Goal: Task Accomplishment & Management: Complete application form

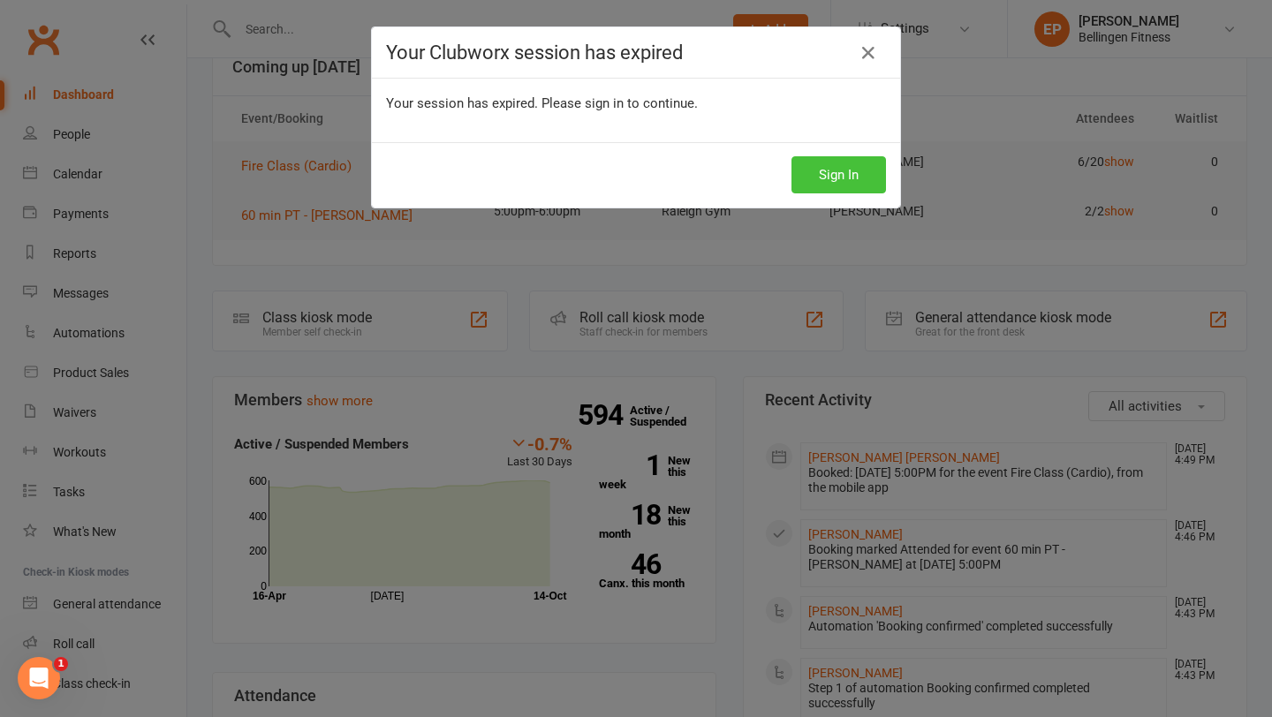
click at [839, 168] on button "Sign In" at bounding box center [839, 174] width 95 height 37
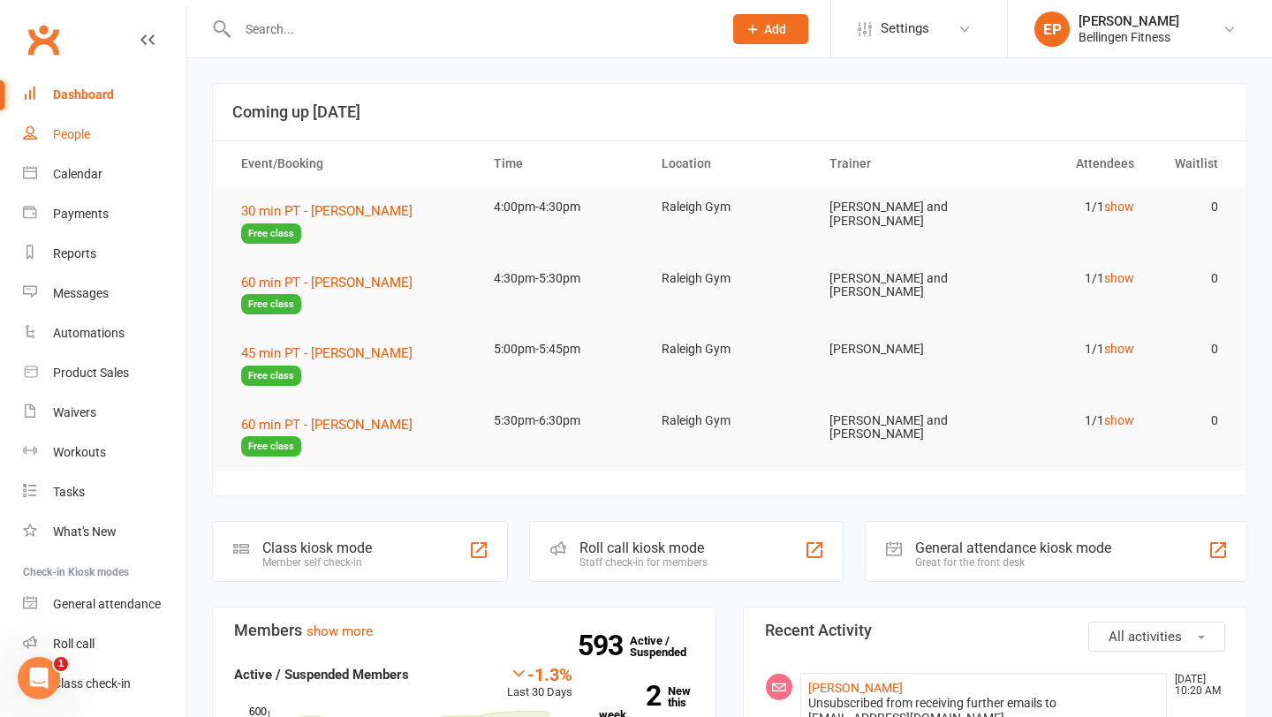
click at [95, 148] on link "People" at bounding box center [104, 135] width 163 height 40
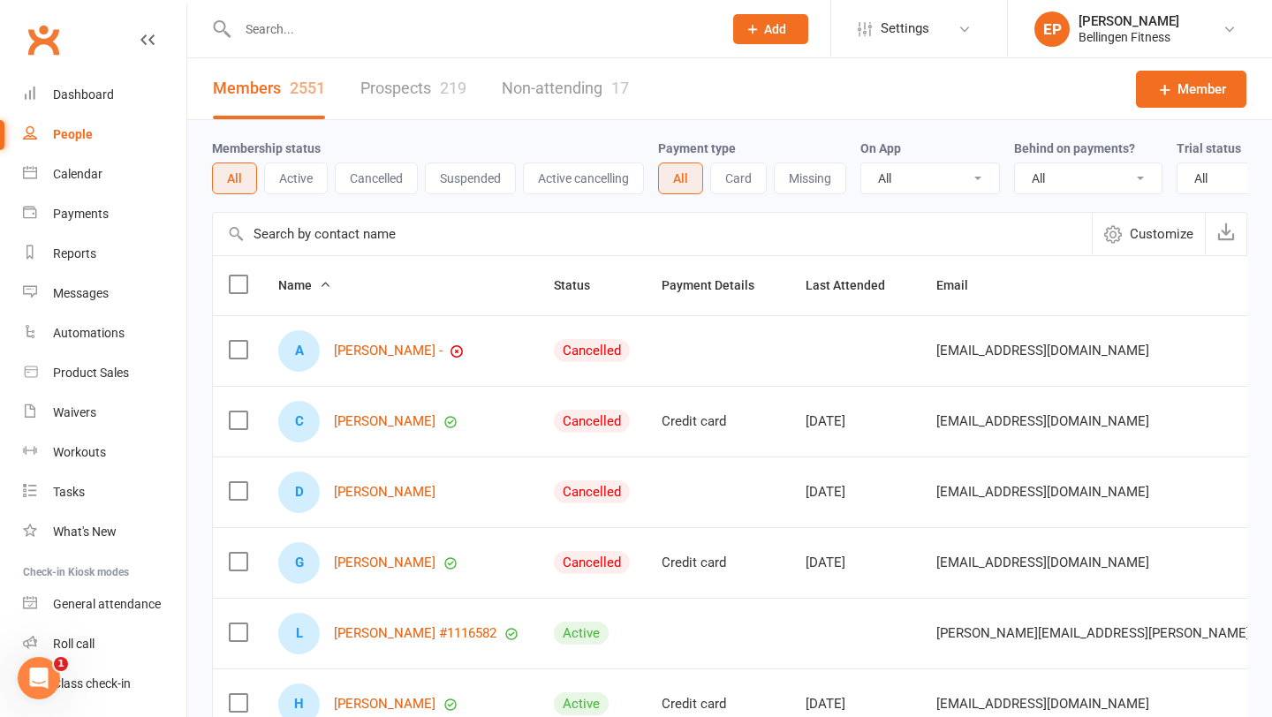
click at [787, 27] on button "Add" at bounding box center [770, 29] width 75 height 30
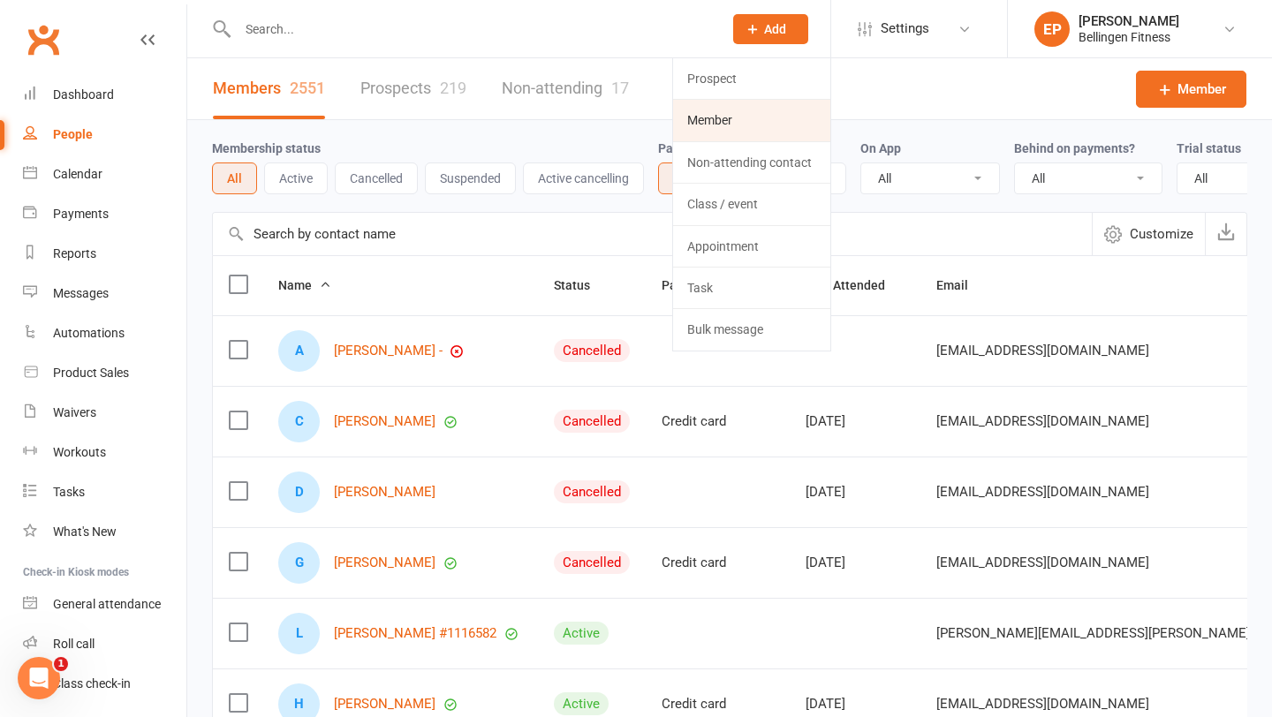
click at [755, 131] on link "Member" at bounding box center [751, 120] width 157 height 41
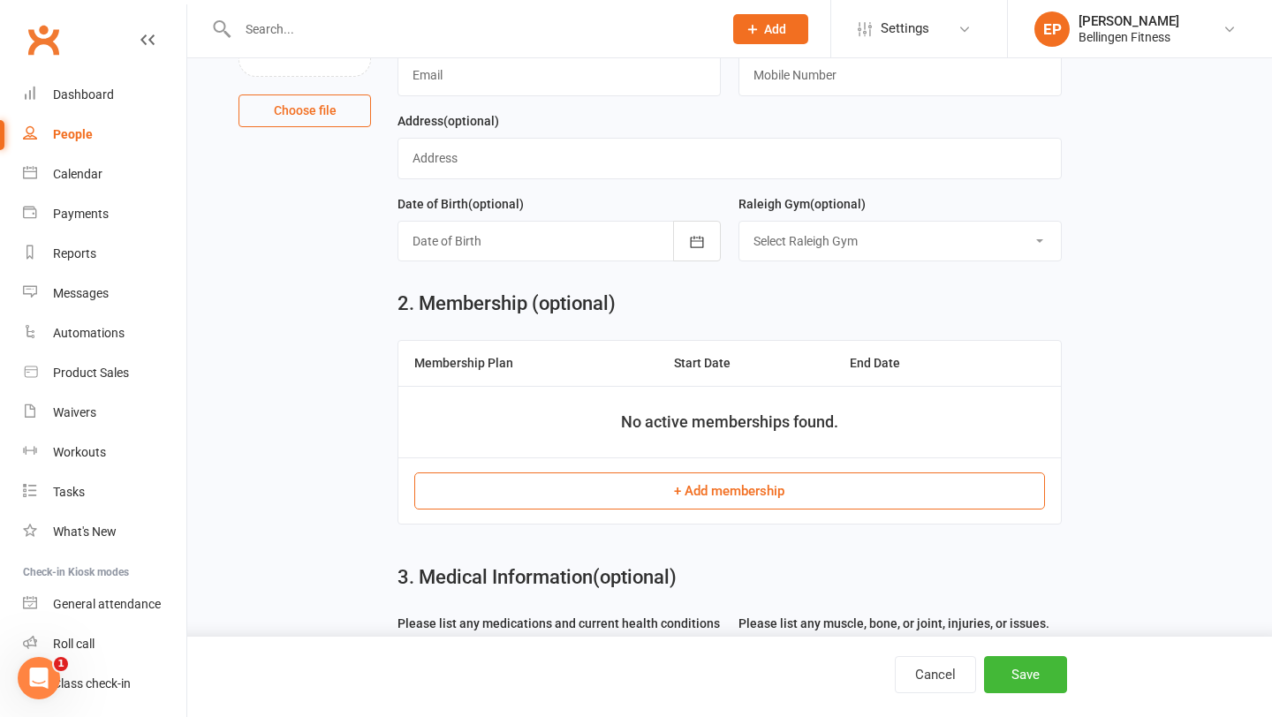
scroll to position [241, 0]
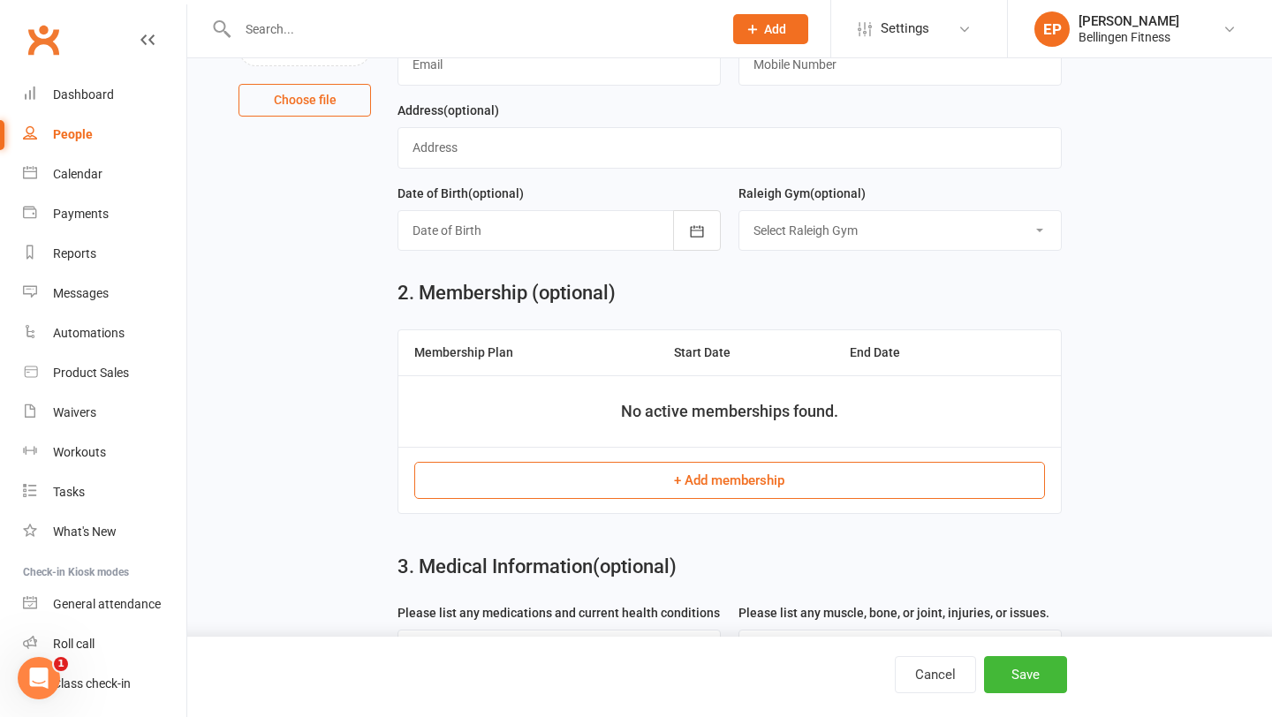
click at [715, 493] on button "+ Add membership" at bounding box center [729, 480] width 630 height 37
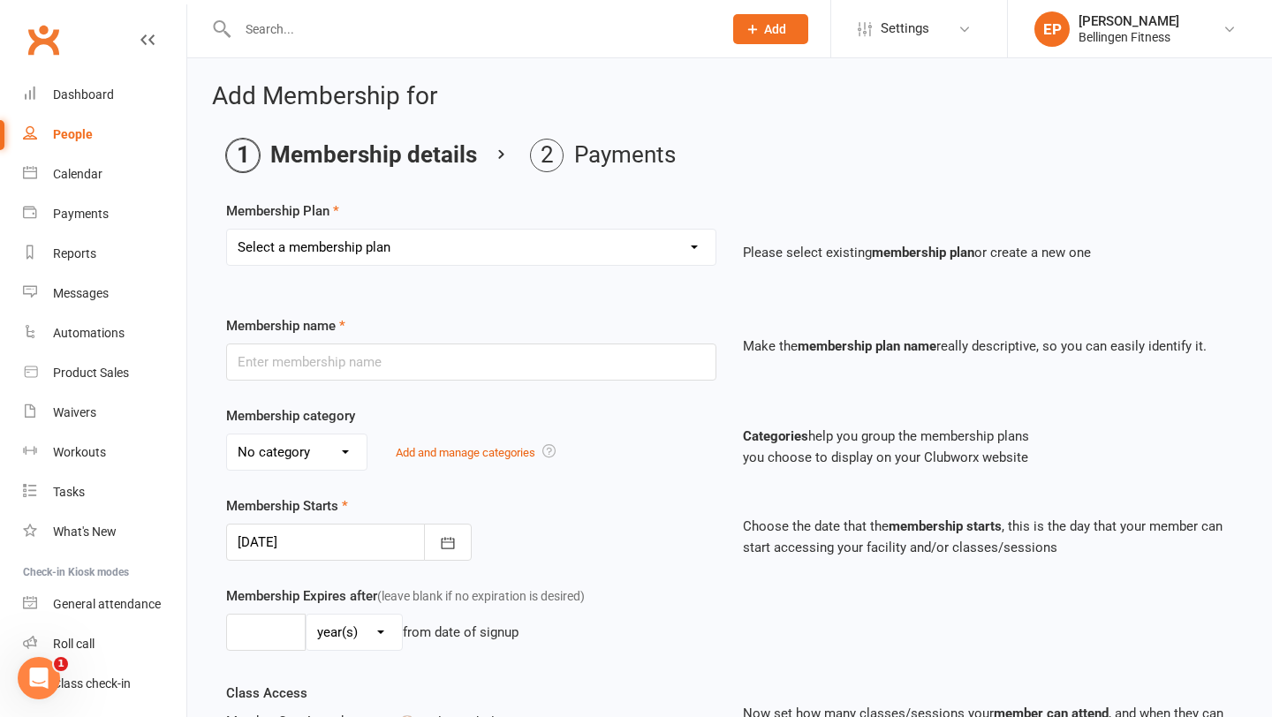
click at [565, 250] on select "Select a membership plan Gym membership WITH classes Group Training 10 pass exc…" at bounding box center [471, 247] width 489 height 35
select select "11"
click at [227, 230] on select "Select a membership plan Gym membership WITH classes Group Training 10 pass exc…" at bounding box center [471, 247] width 489 height 35
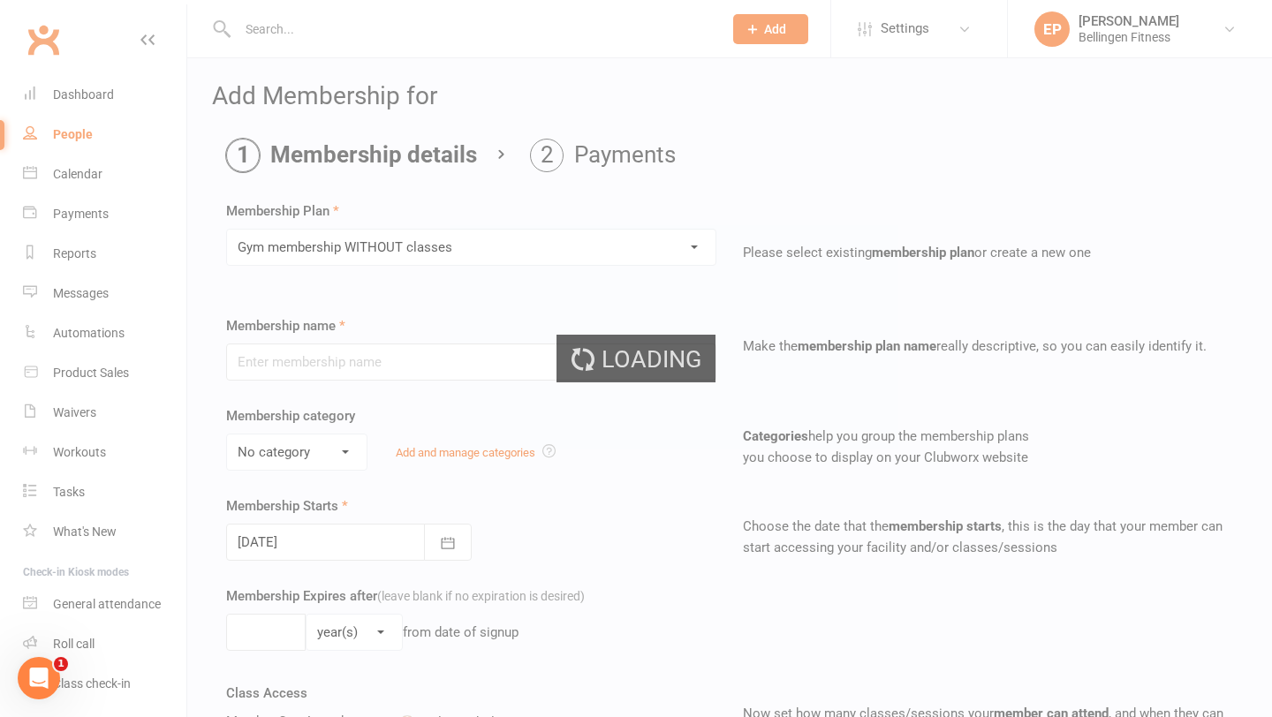
type input "Gym membership WITHOUT classes"
select select "1"
type input "0"
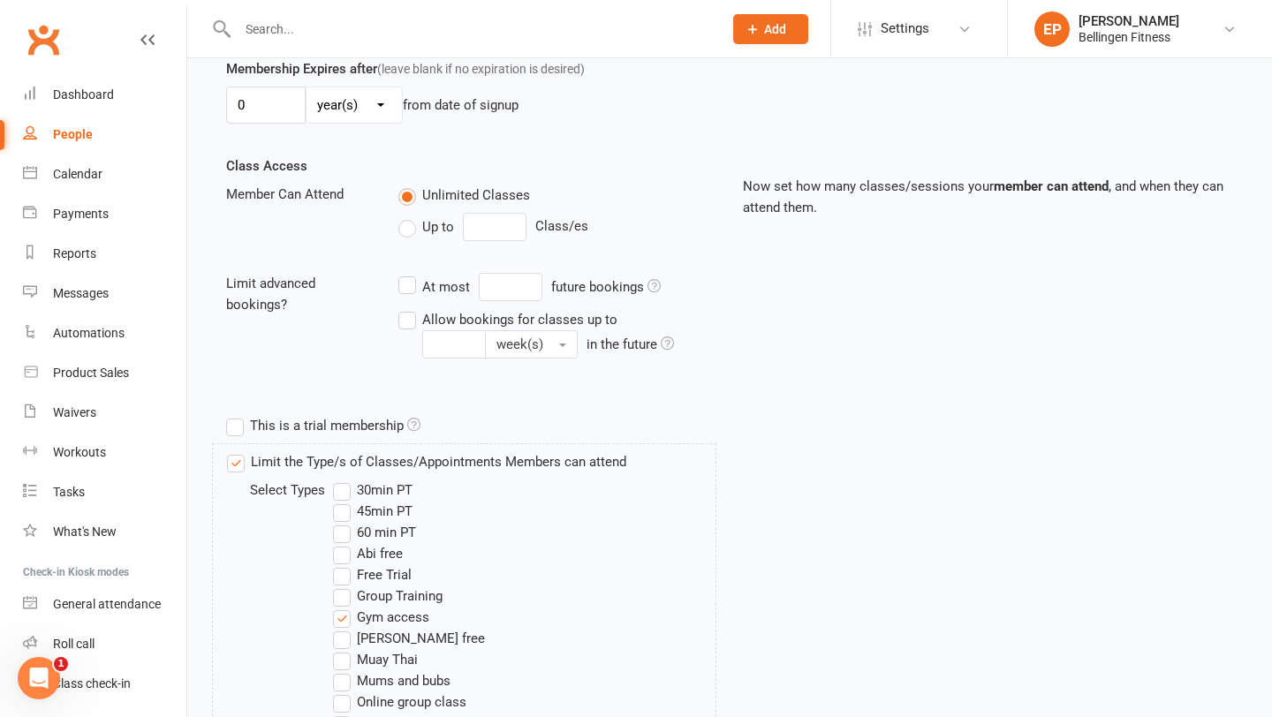
scroll to position [888, 0]
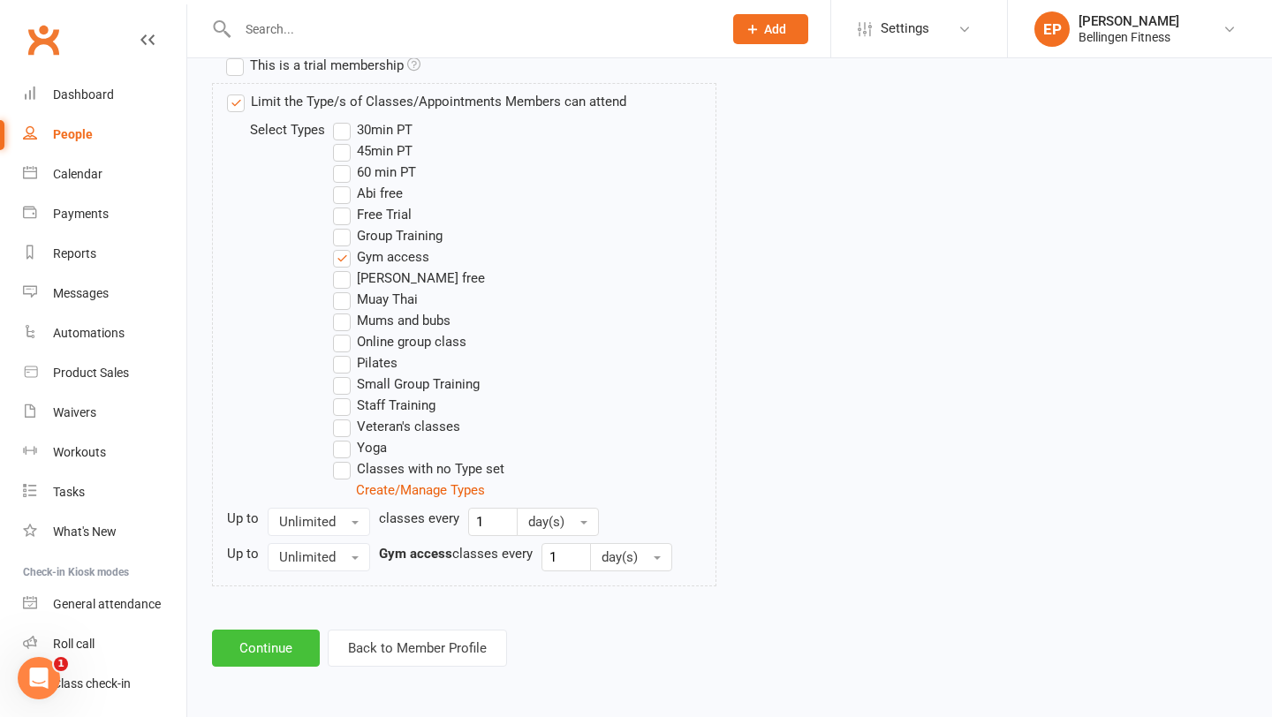
click at [286, 649] on button "Continue" at bounding box center [266, 648] width 108 height 37
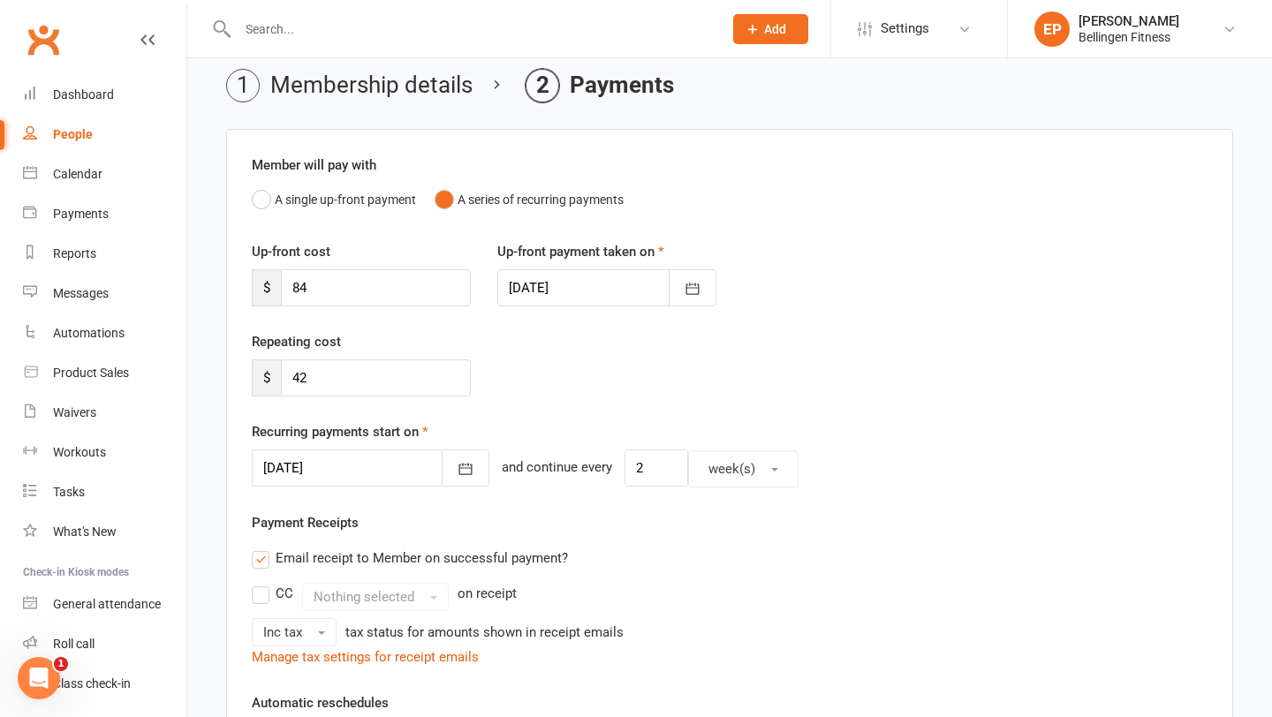
scroll to position [65, 0]
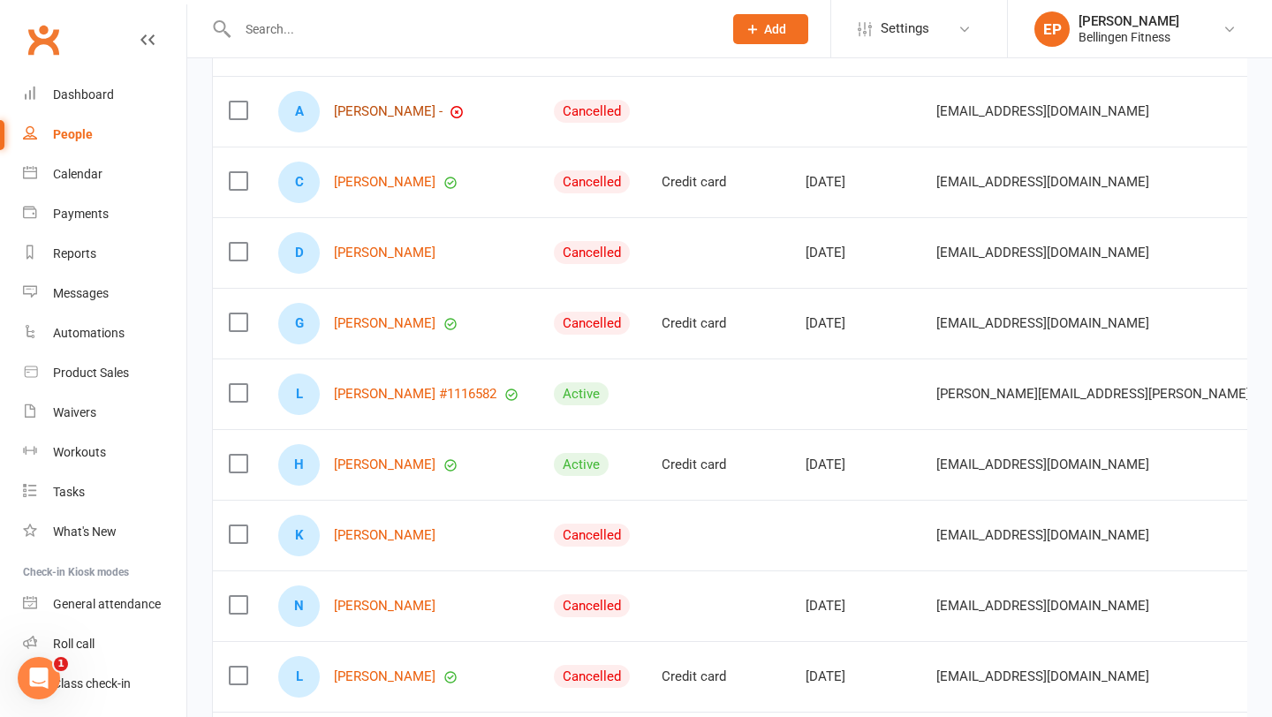
scroll to position [277, 0]
